Goal: Information Seeking & Learning: Learn about a topic

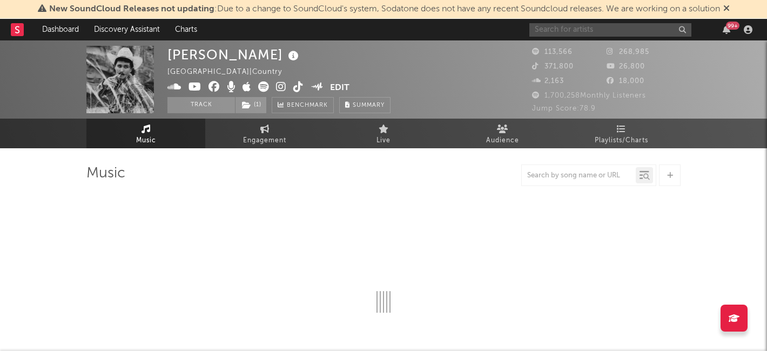
click at [580, 29] on input "text" at bounding box center [610, 29] width 162 height 13
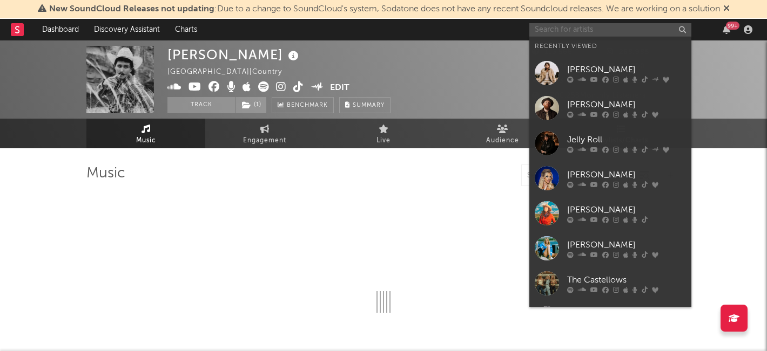
select select "6m"
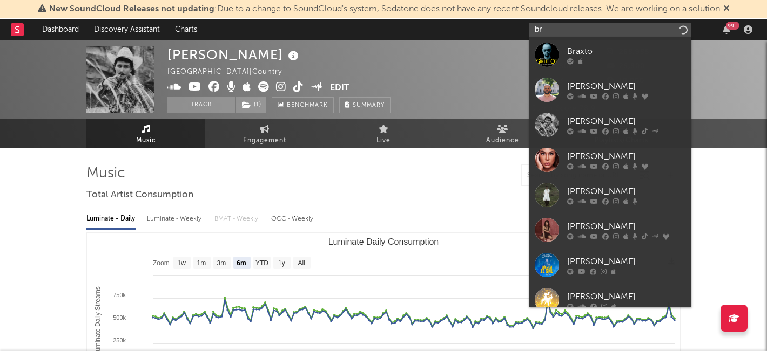
type input "b"
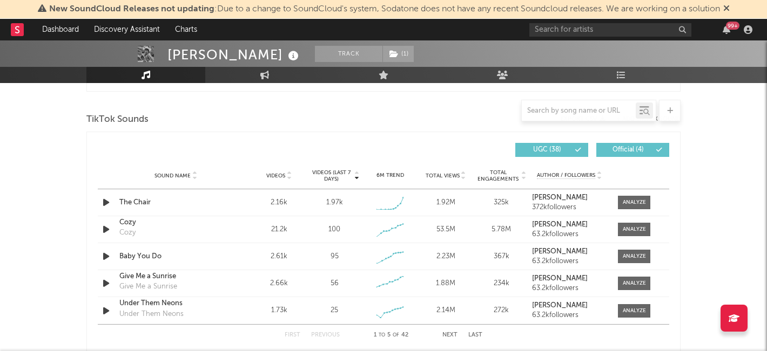
scroll to position [711, 0]
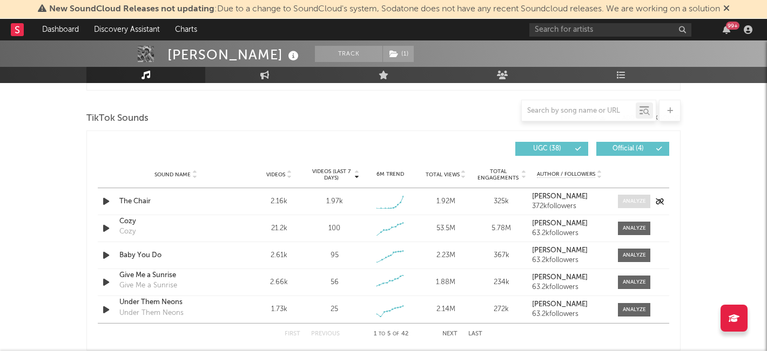
click at [639, 199] on div at bounding box center [633, 202] width 23 height 8
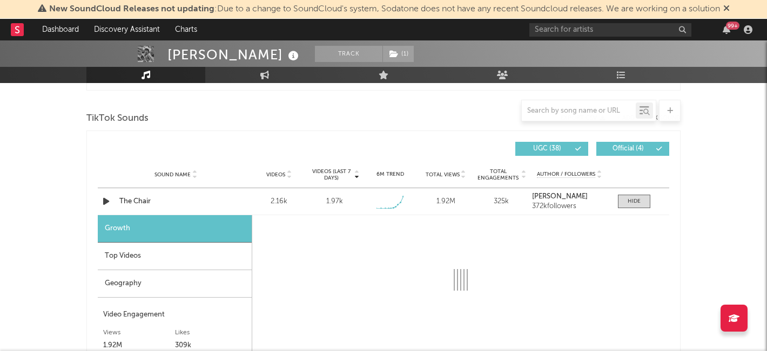
select select "1w"
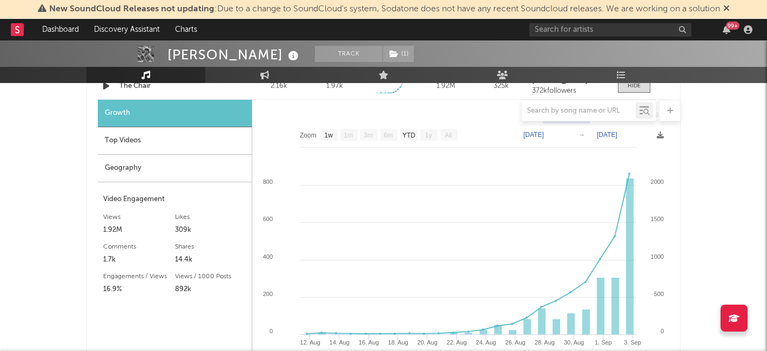
scroll to position [828, 0]
